Goal: Information Seeking & Learning: Find specific fact

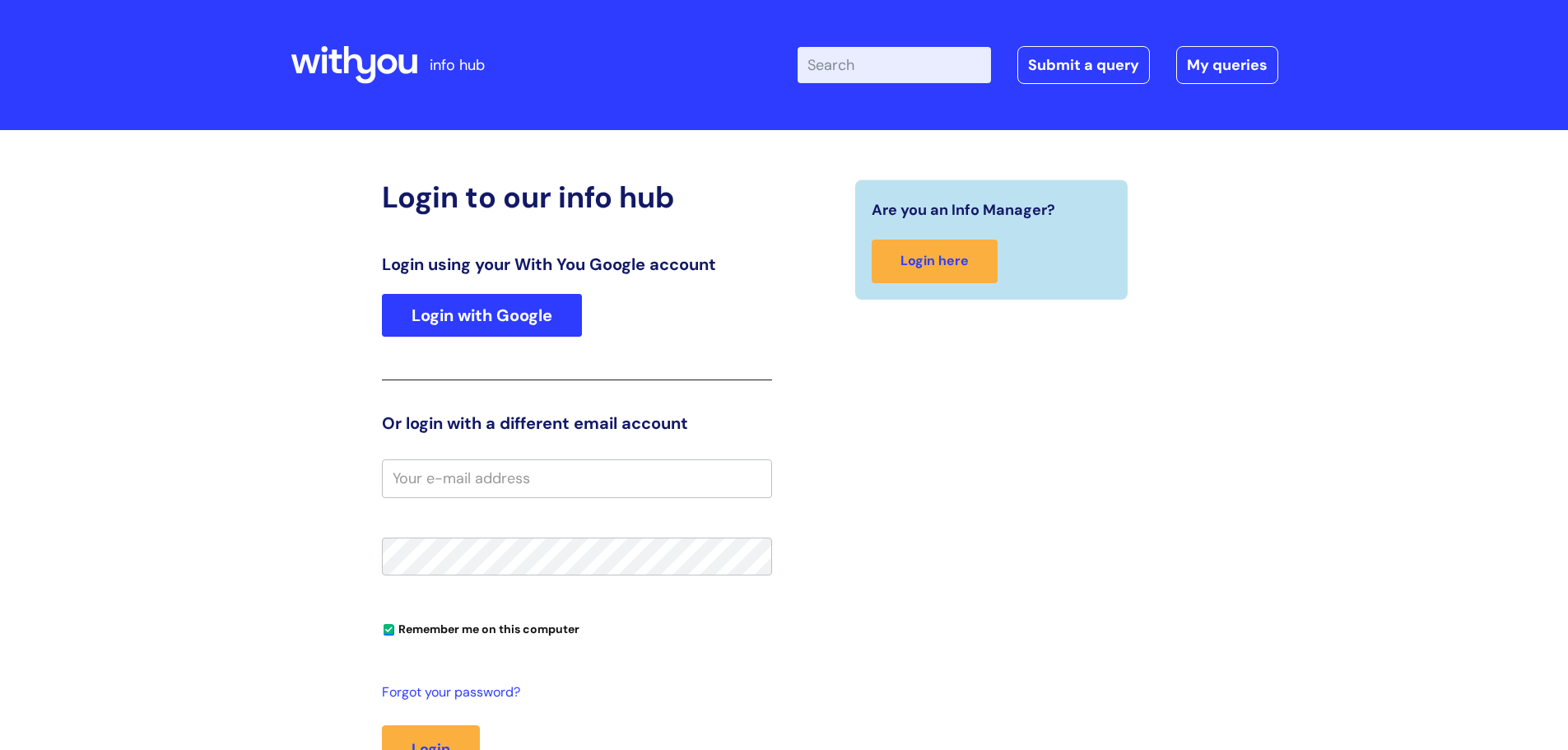
drag, startPoint x: 487, startPoint y: 362, endPoint x: 485, endPoint y: 312, distance: 50.0
click at [487, 356] on div "Login using your With You Google account Login with Google" at bounding box center [577, 317] width 390 height 126
click at [485, 293] on div "Login using your With You Google account Login with Google" at bounding box center [577, 317] width 390 height 126
click at [485, 321] on link "Login with Google" at bounding box center [482, 315] width 200 height 43
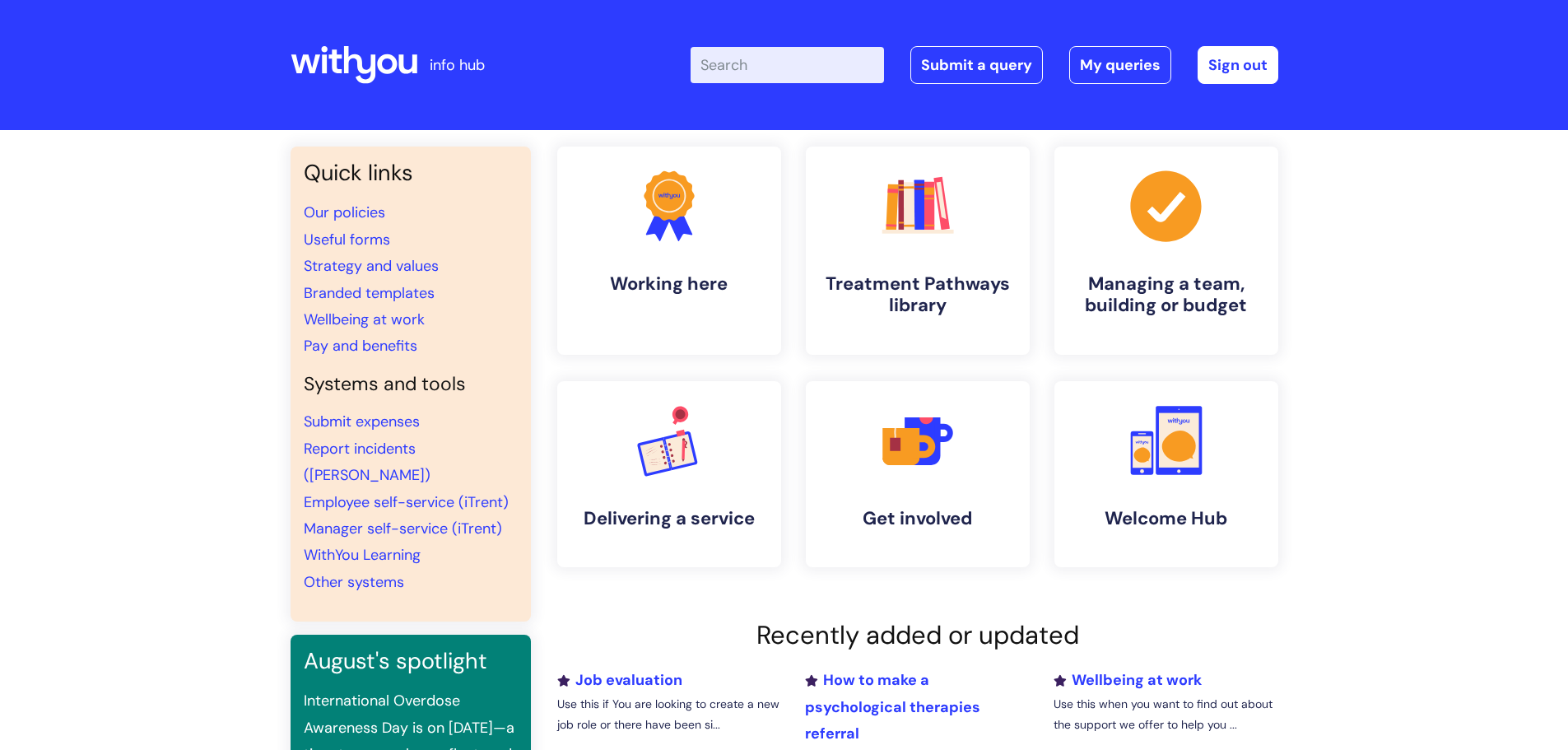
click at [729, 63] on input "Enter your search term here..." at bounding box center [787, 65] width 194 height 36
type input "birthday"
click button "Search" at bounding box center [0, 0] width 0 height 0
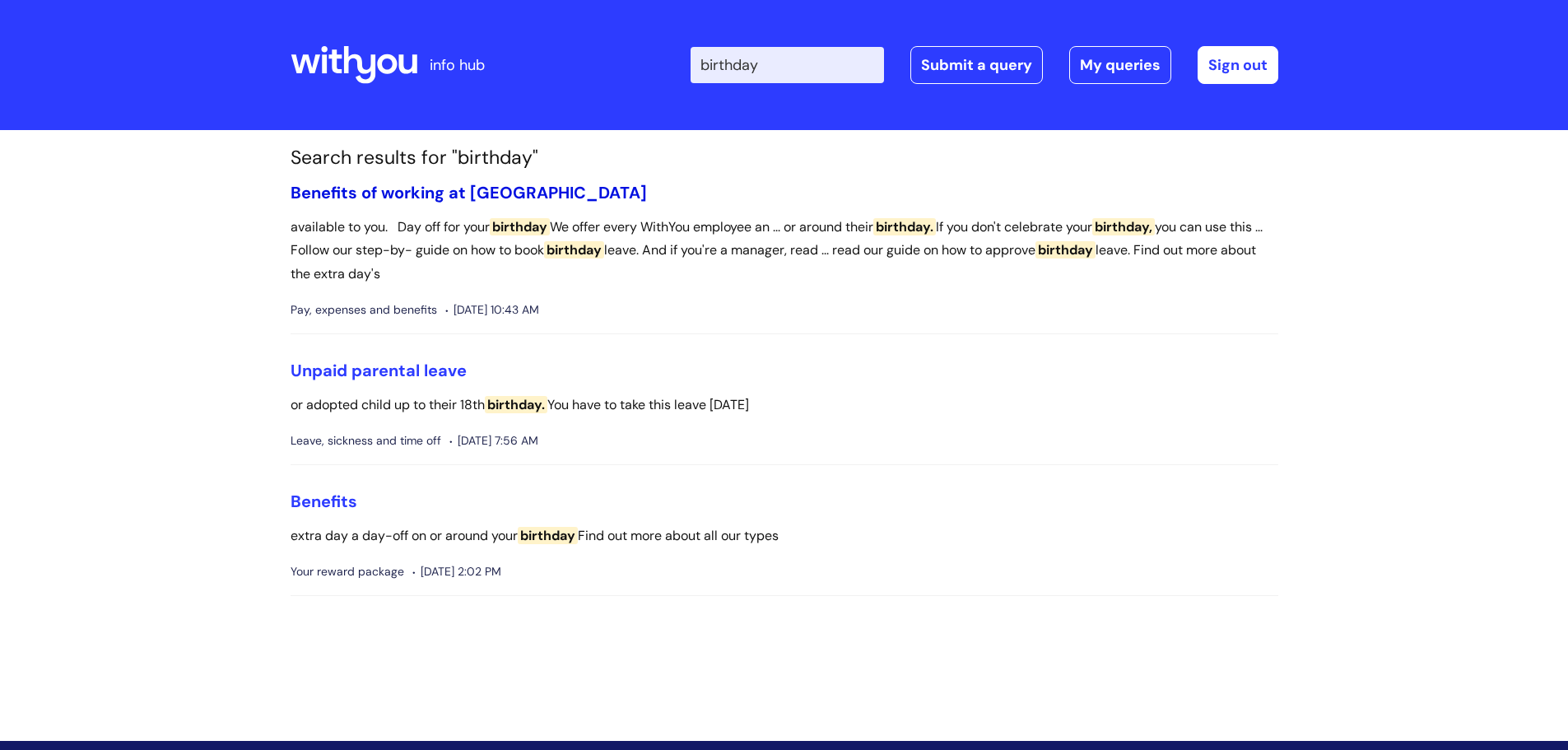
click at [422, 198] on link "Benefits of working at [GEOGRAPHIC_DATA]" at bounding box center [469, 193] width 356 height 21
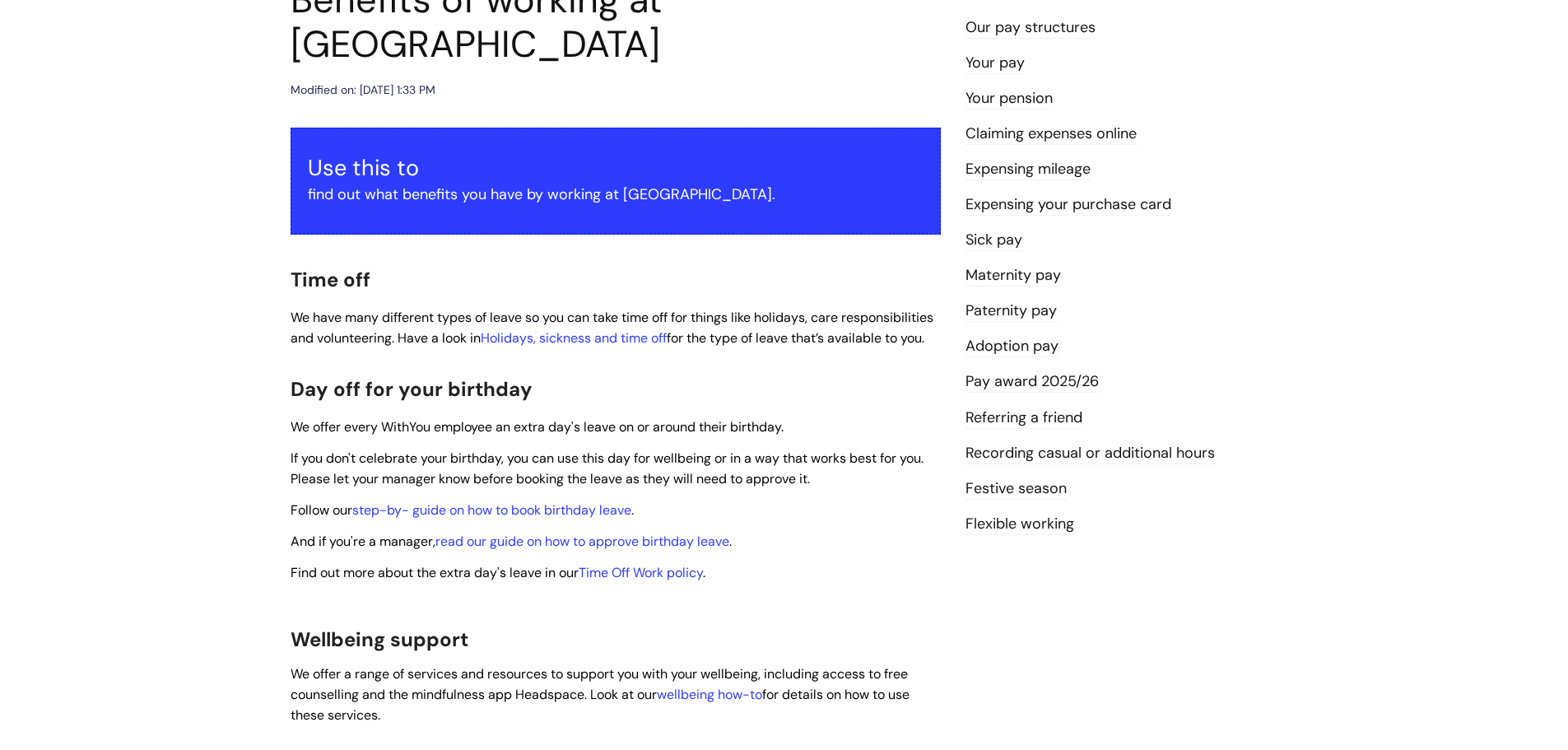
scroll to position [329, 0]
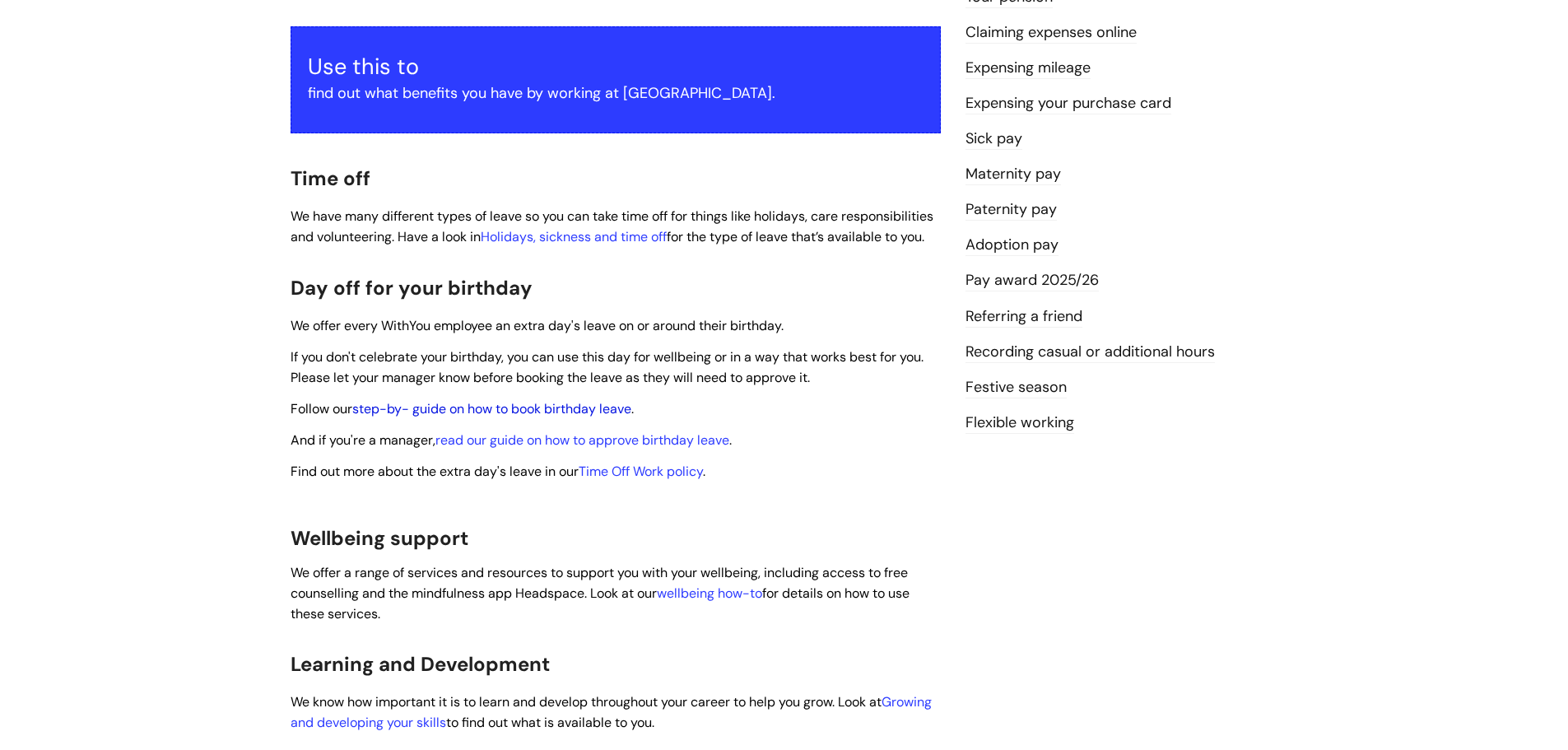
click at [404, 400] on link "step-by- guide on how to book birthday leave" at bounding box center [492, 408] width 279 height 17
